Goal: Task Accomplishment & Management: Use online tool/utility

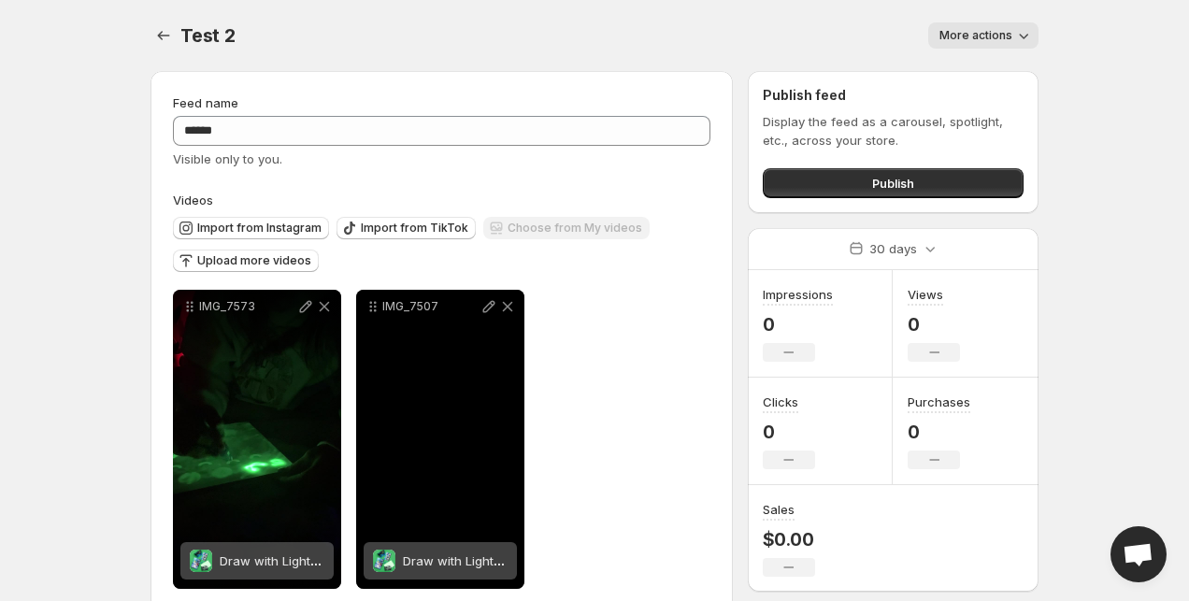
scroll to position [34, 0]
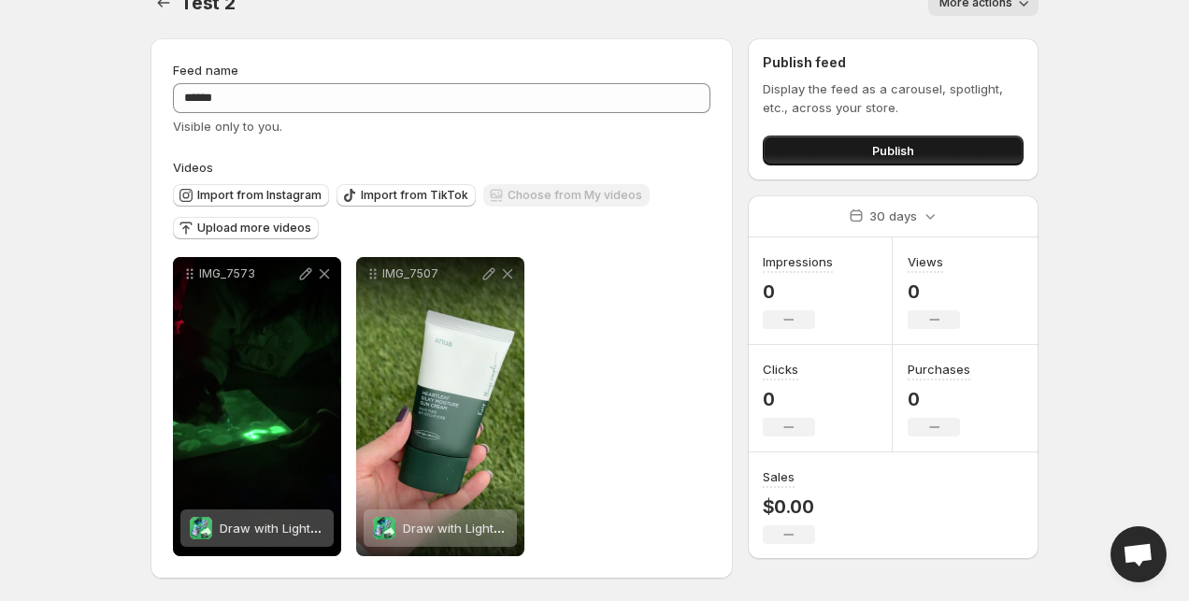
click at [856, 148] on button "Publish" at bounding box center [893, 151] width 261 height 30
click at [161, 2] on icon "Settings" at bounding box center [163, 2] width 19 height 19
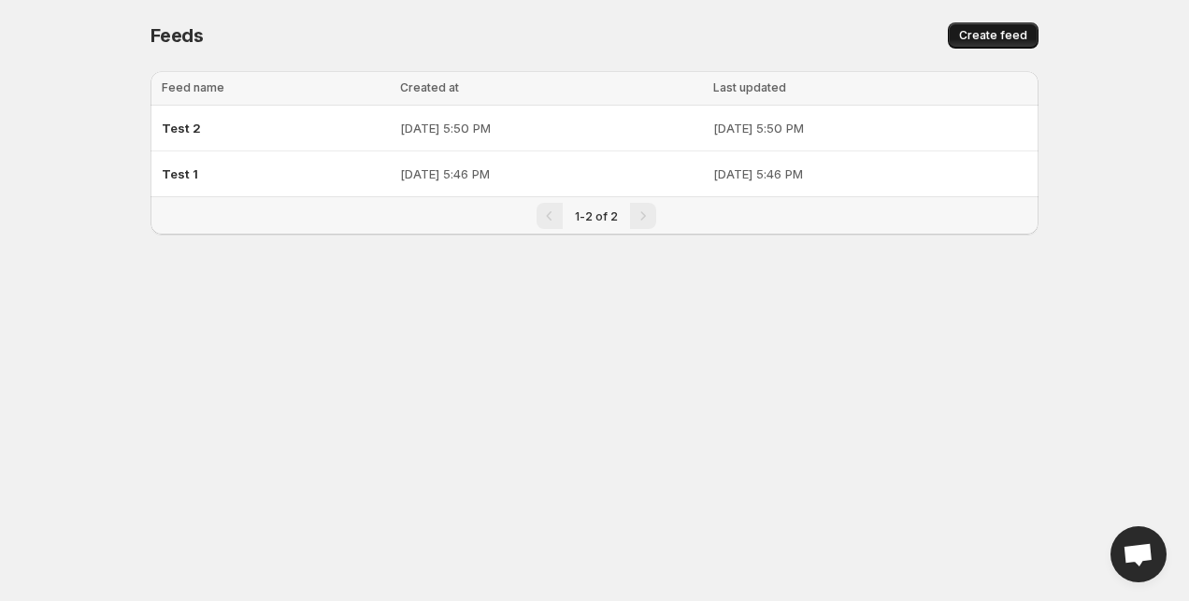
click at [995, 36] on span "Create feed" at bounding box center [993, 35] width 68 height 15
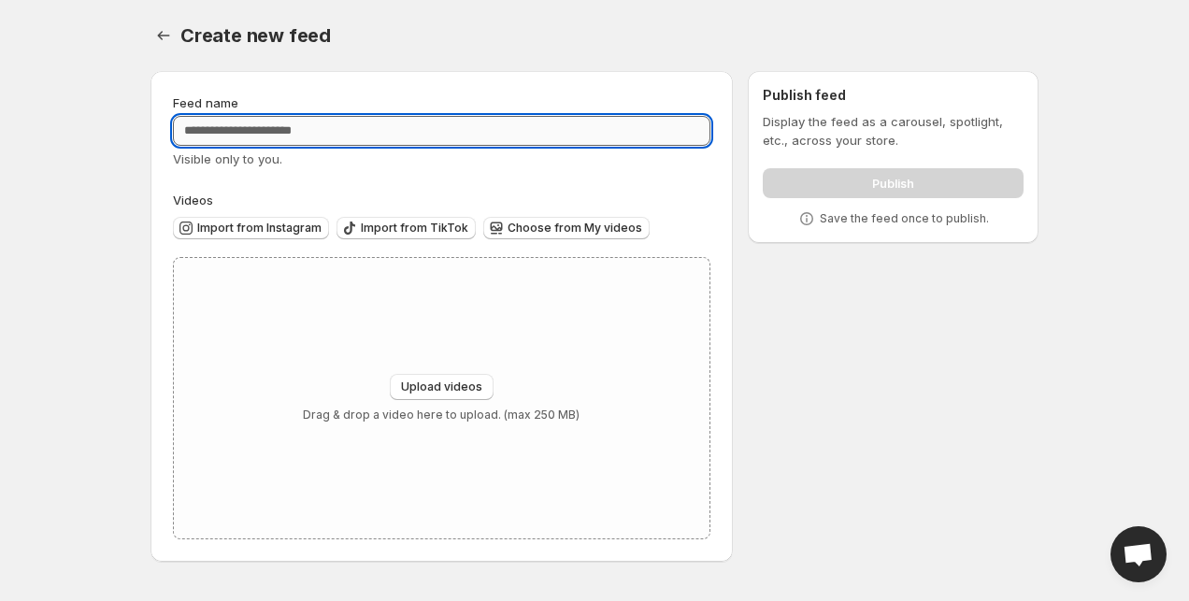
click at [462, 122] on input "Feed name" at bounding box center [442, 131] width 538 height 30
type input "******"
click at [418, 384] on span "Upload videos" at bounding box center [441, 387] width 81 height 15
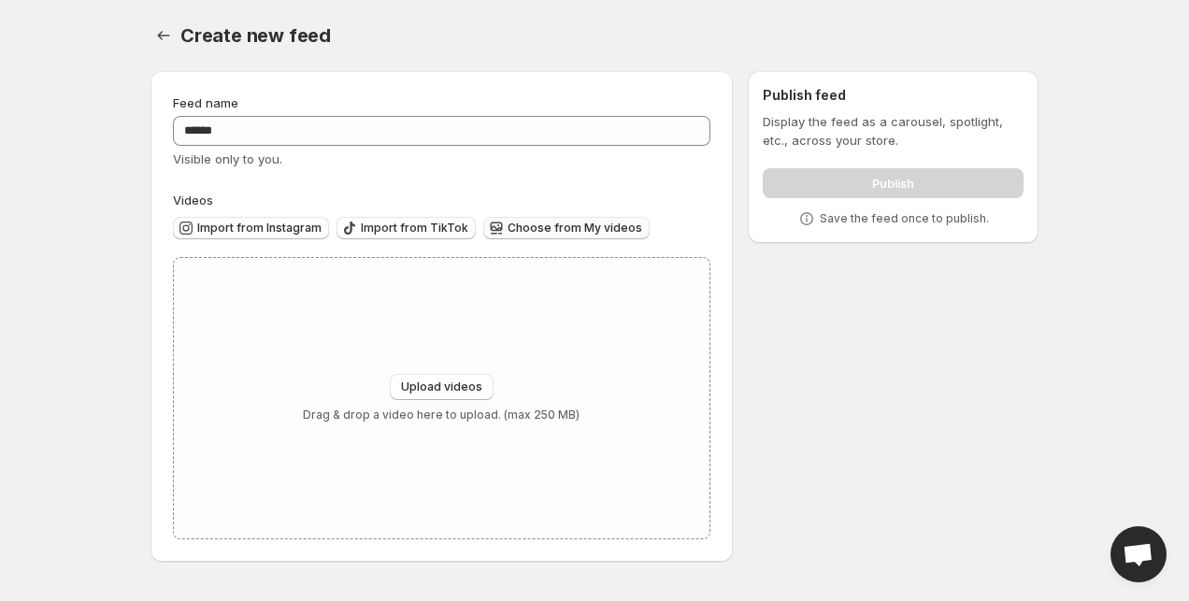
click at [554, 230] on span "Choose from My videos" at bounding box center [575, 228] width 135 height 15
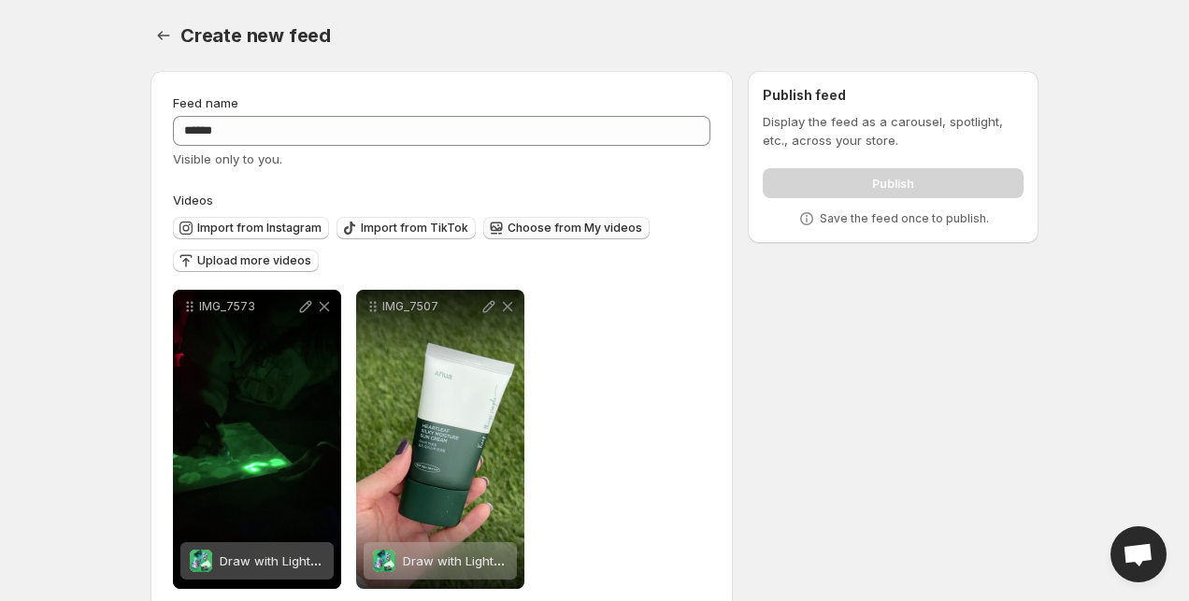
scroll to position [34, 0]
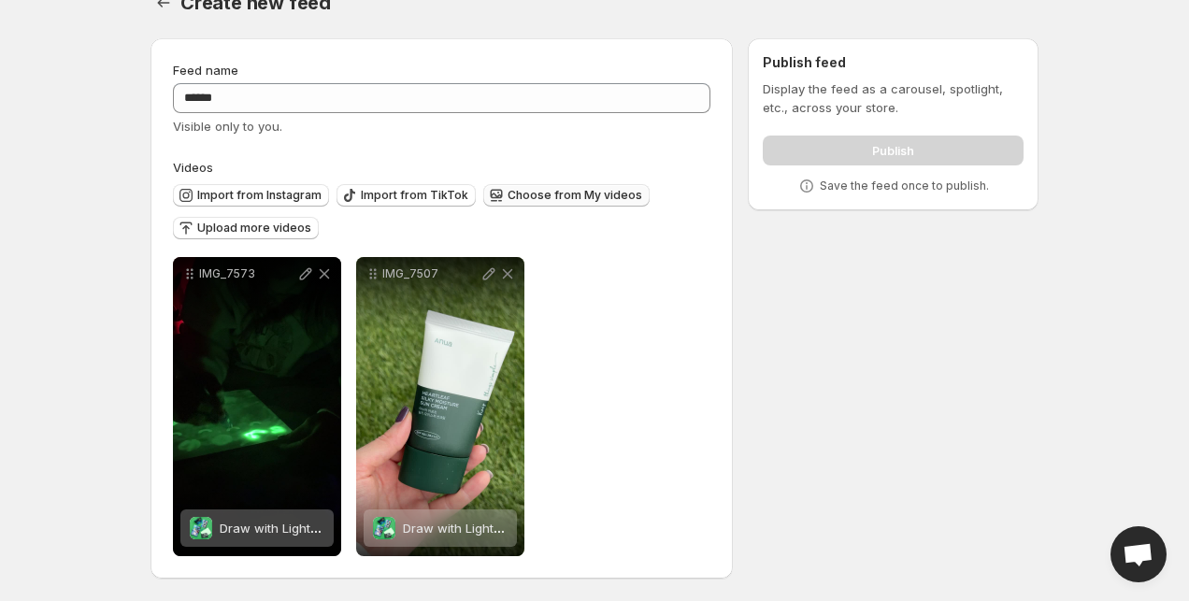
click at [620, 309] on div "IMG_7573 Draw with Light Set Save Cancel Video title ******** File extension (e…" at bounding box center [442, 406] width 538 height 299
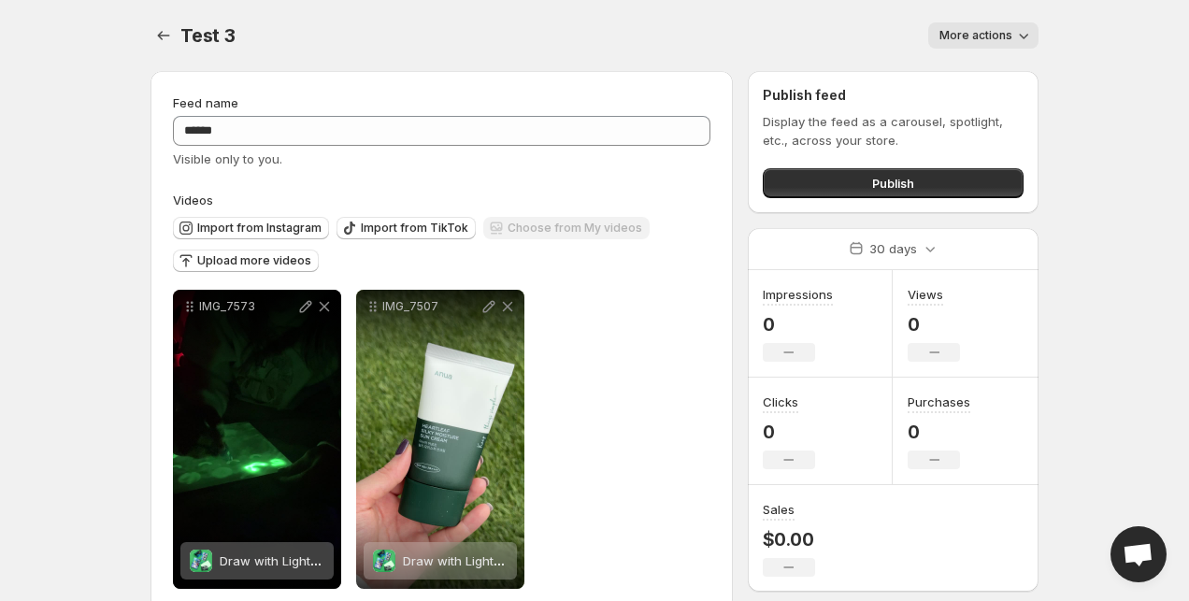
scroll to position [34, 0]
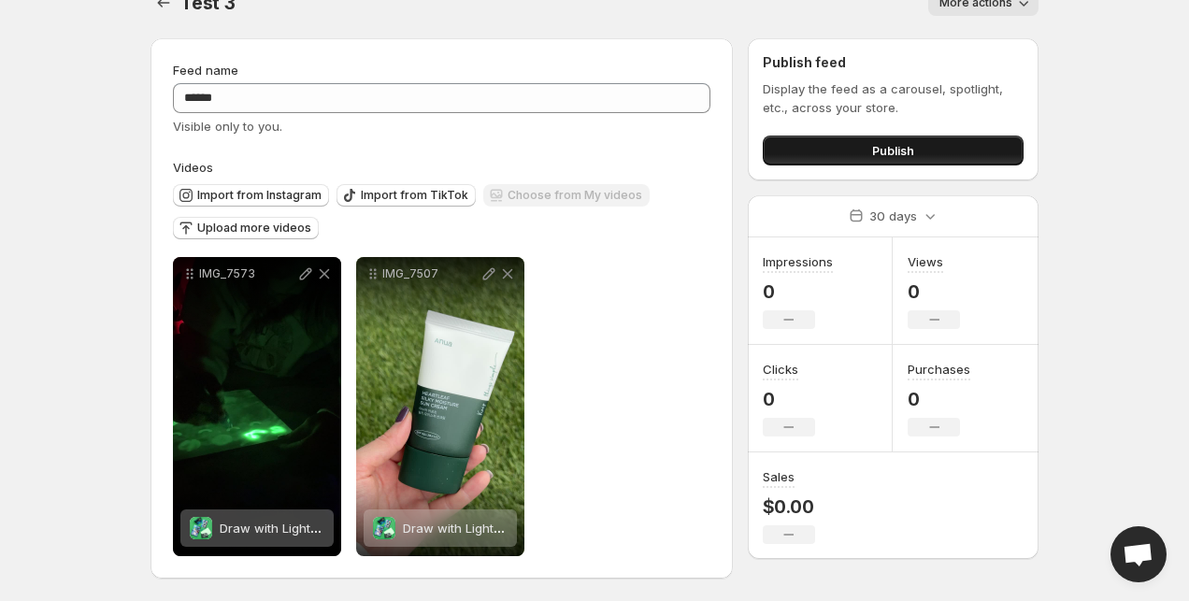
click at [875, 141] on span "Publish" at bounding box center [893, 150] width 42 height 19
click at [932, 148] on button "Publish" at bounding box center [893, 151] width 261 height 30
click at [805, 151] on button "Publish" at bounding box center [893, 151] width 261 height 30
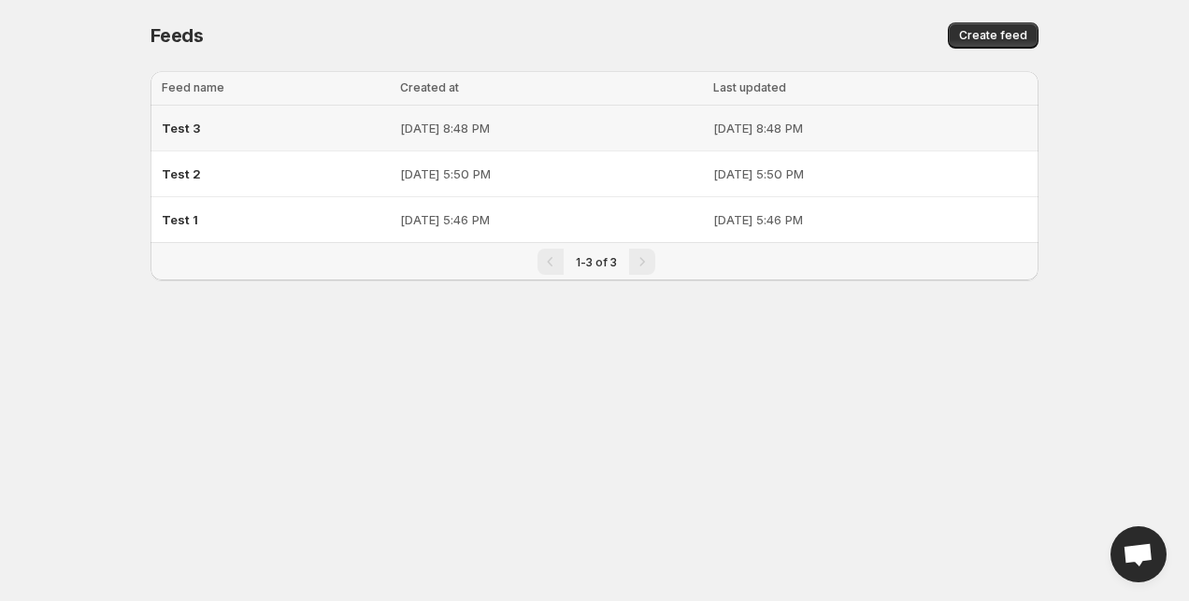
click at [209, 136] on div "Test 3" at bounding box center [275, 128] width 227 height 34
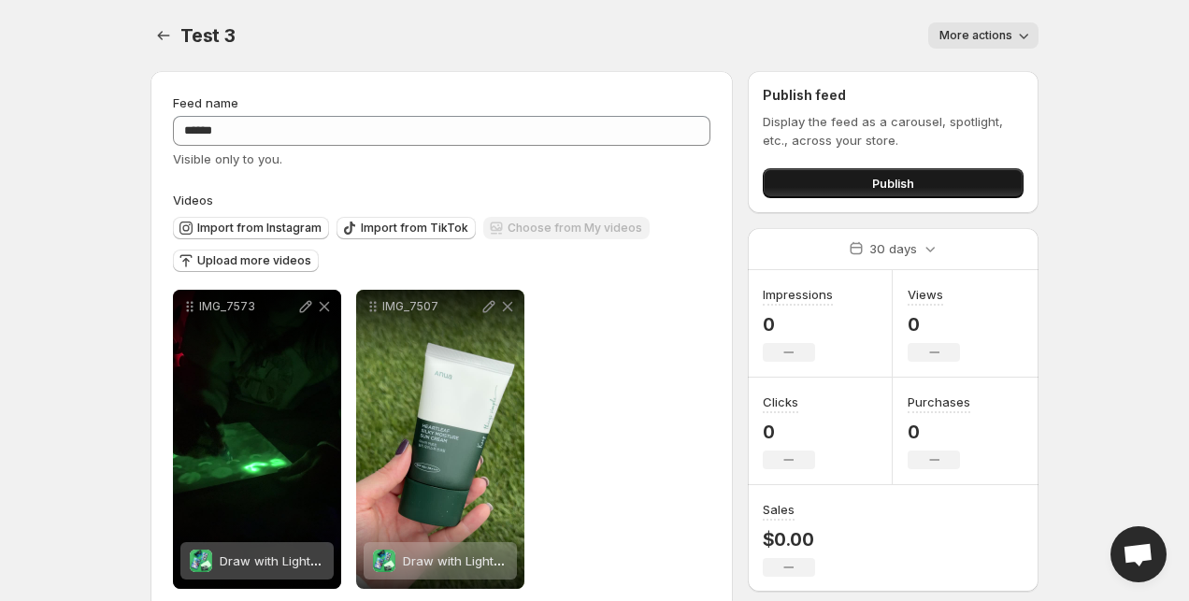
click at [862, 176] on button "Publish" at bounding box center [893, 183] width 261 height 30
click at [849, 174] on button "Publish" at bounding box center [893, 183] width 261 height 30
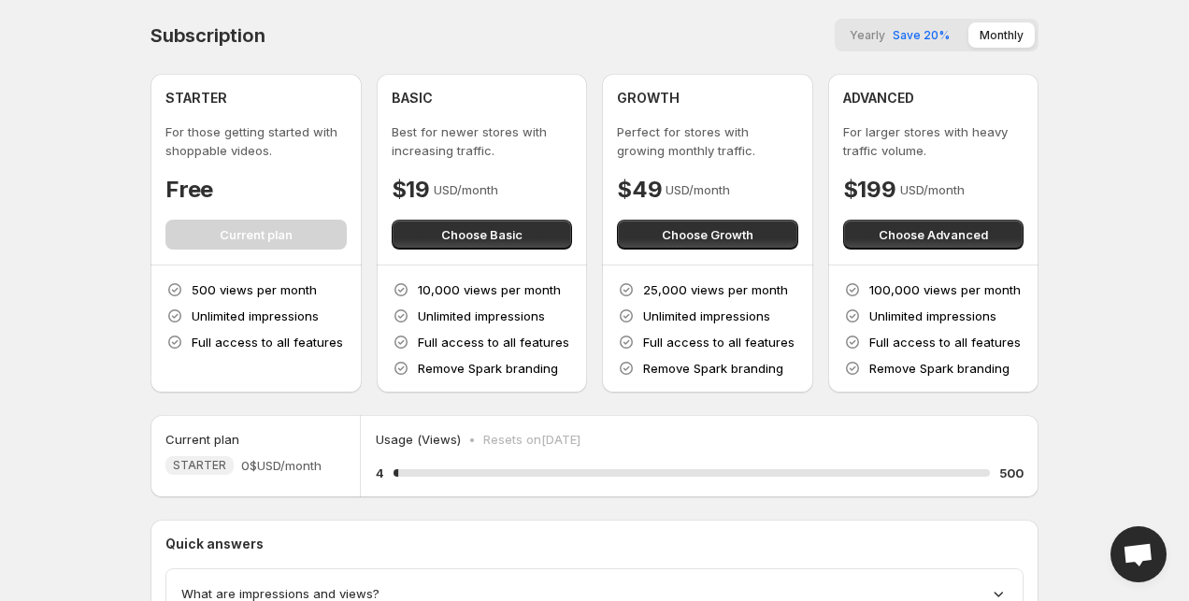
click at [1175, 535] on body "Home Feeds Videos Subscription Settings Subscription Yearly Save 20% Monthly ST…" at bounding box center [594, 300] width 1189 height 601
click at [1138, 550] on span "Open chat" at bounding box center [1138, 556] width 31 height 26
